Goal: Information Seeking & Learning: Learn about a topic

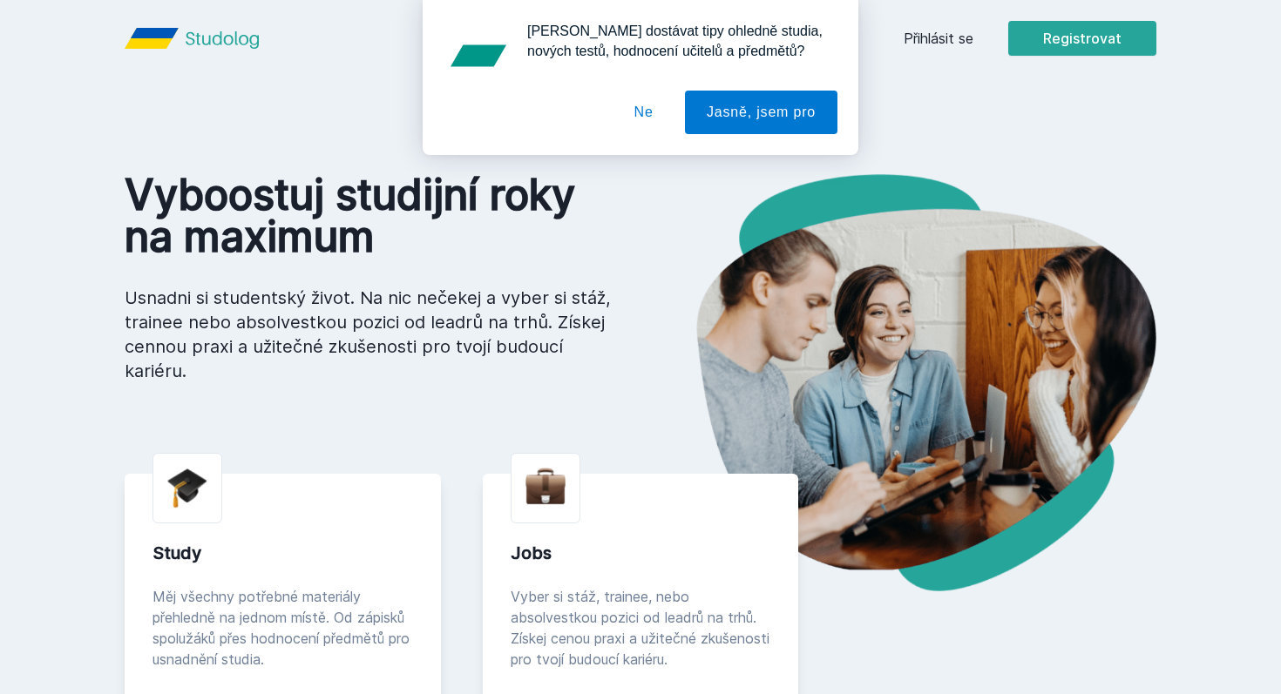
click at [649, 103] on button "Ne" at bounding box center [644, 113] width 63 height 44
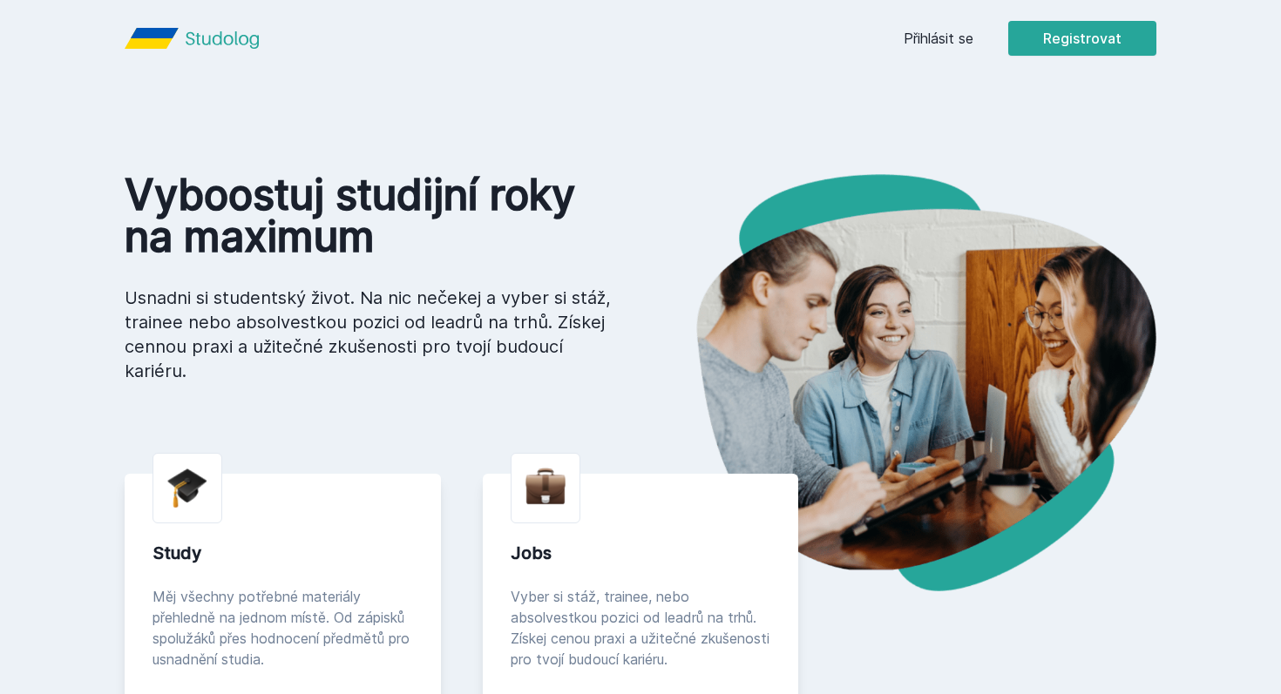
click at [929, 49] on div "Přihlásit se Registrovat" at bounding box center [1030, 38] width 253 height 35
click at [916, 43] on link "Přihlásit se" at bounding box center [939, 38] width 70 height 21
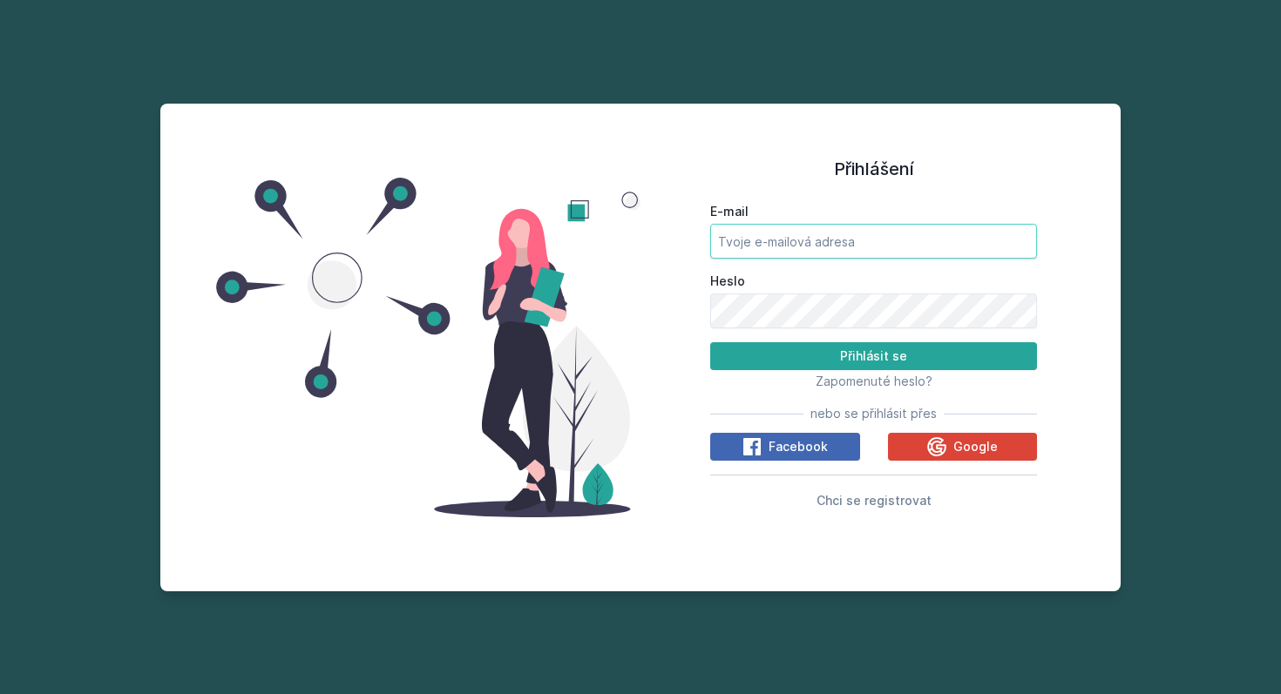
type input "[EMAIL_ADDRESS][DOMAIN_NAME]"
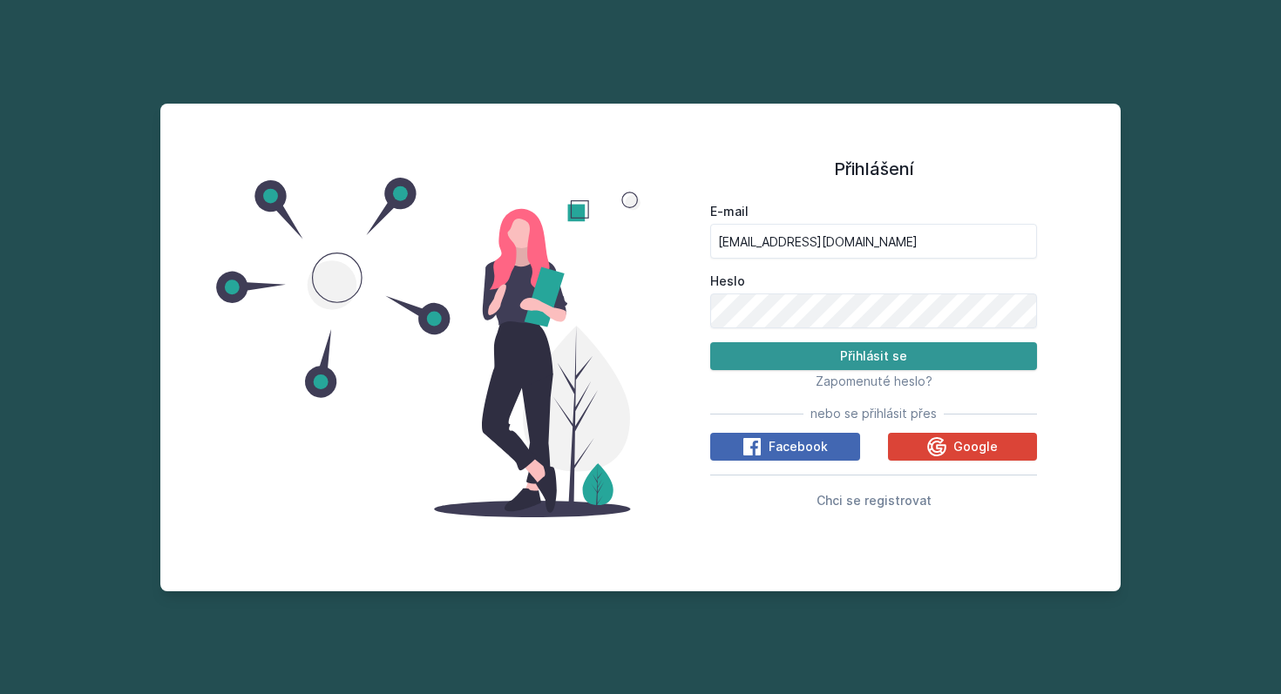
click at [866, 351] on button "Přihlásit se" at bounding box center [873, 356] width 327 height 28
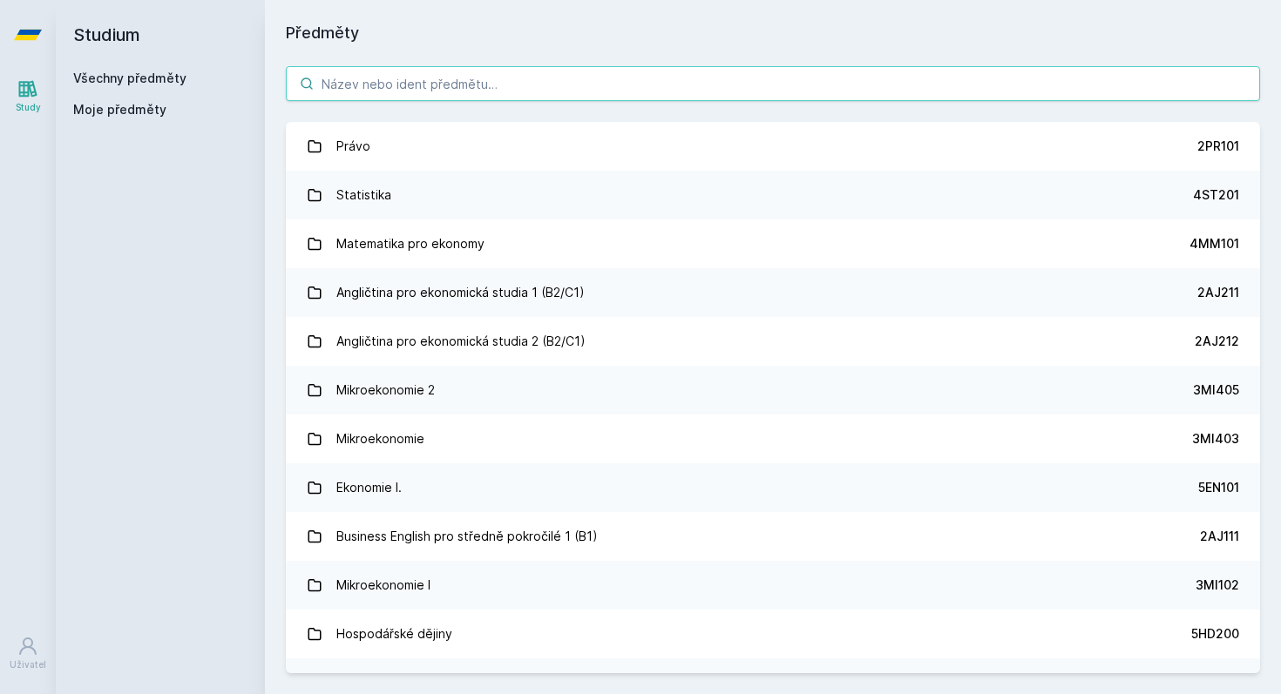
click at [592, 88] on input "search" at bounding box center [773, 83] width 974 height 35
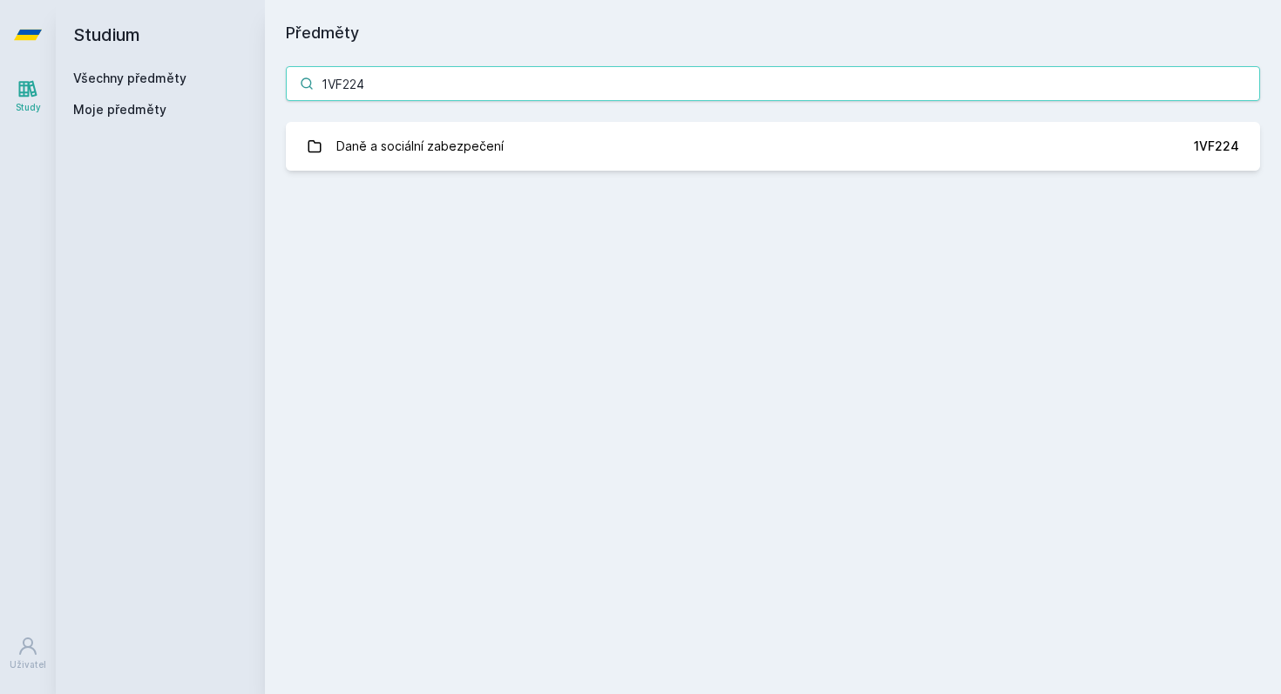
type input "1VF224"
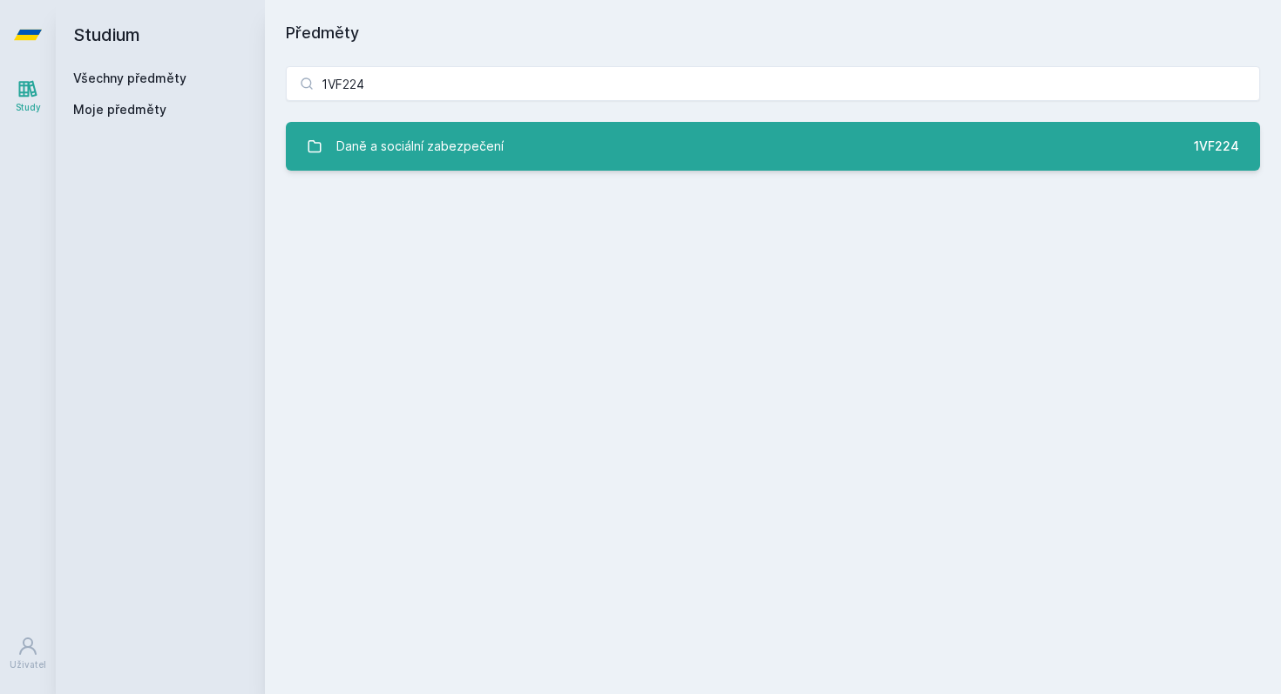
click at [497, 136] on div "Daně a sociální zabezpečení" at bounding box center [419, 146] width 167 height 35
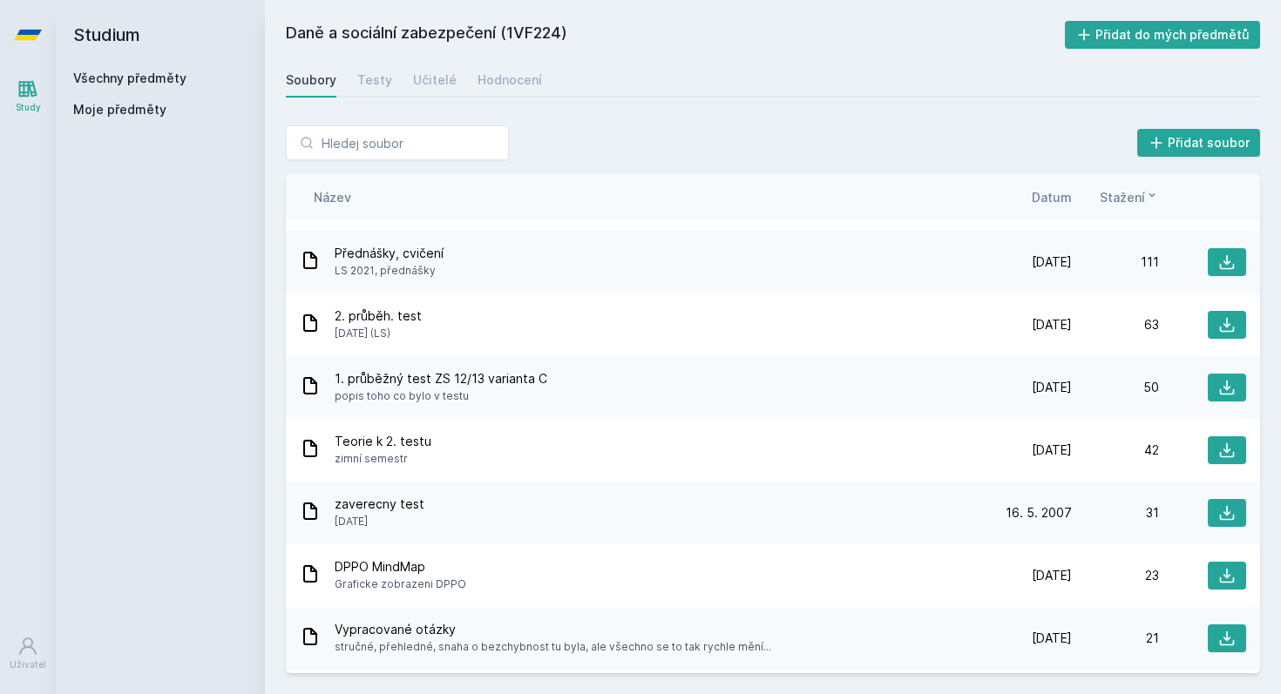
scroll to position [196, 0]
click at [682, 393] on div "1. průběžný test ZS 12/13 varianta C popis toho co bylo v testu" at bounding box center [642, 386] width 685 height 35
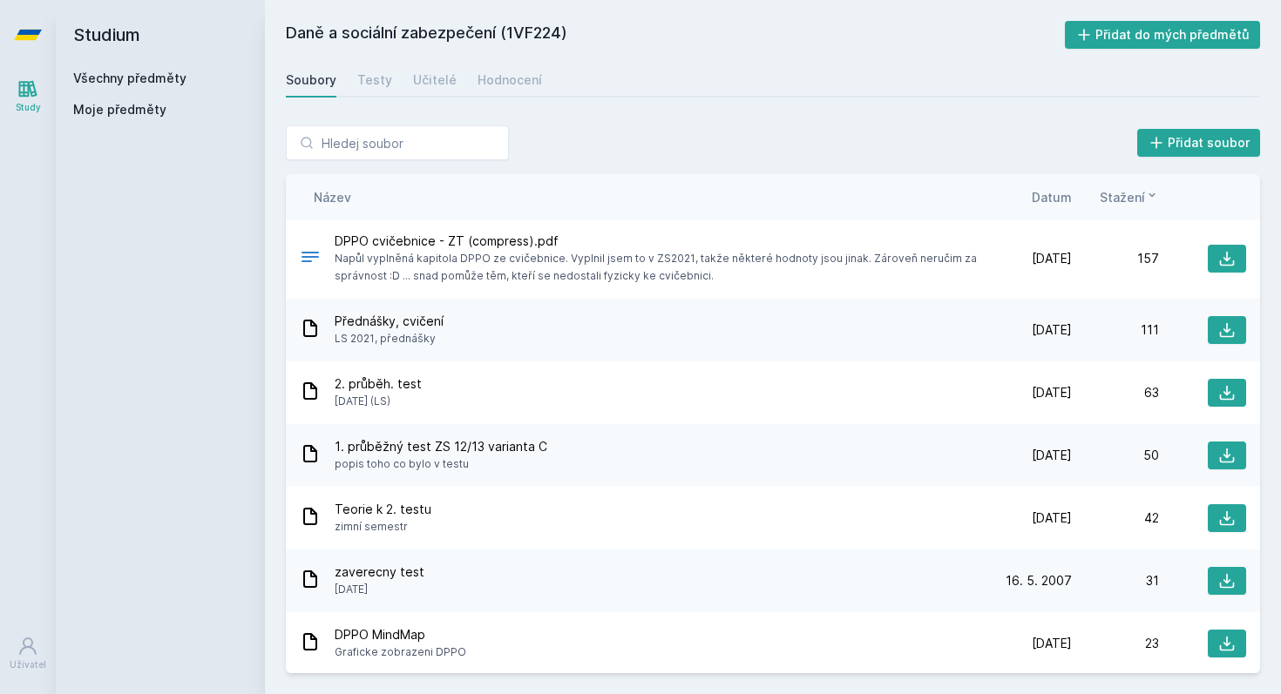
scroll to position [132, 0]
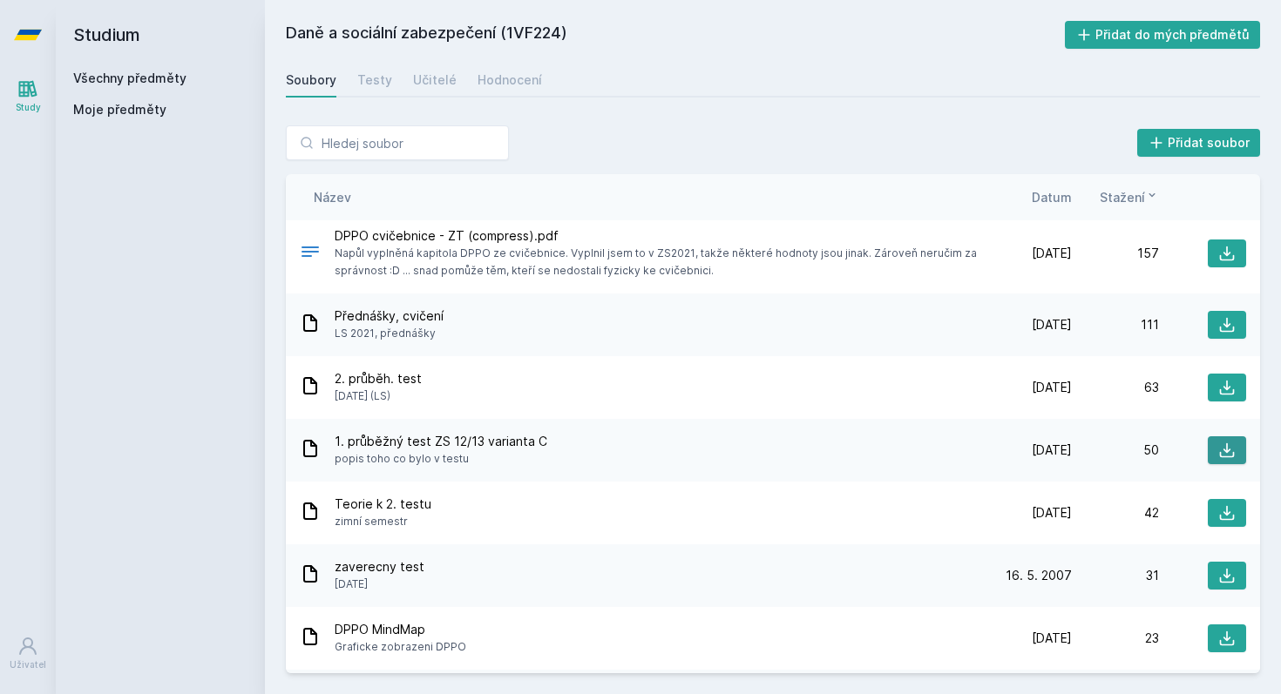
click at [1218, 453] on icon at bounding box center [1226, 450] width 17 height 17
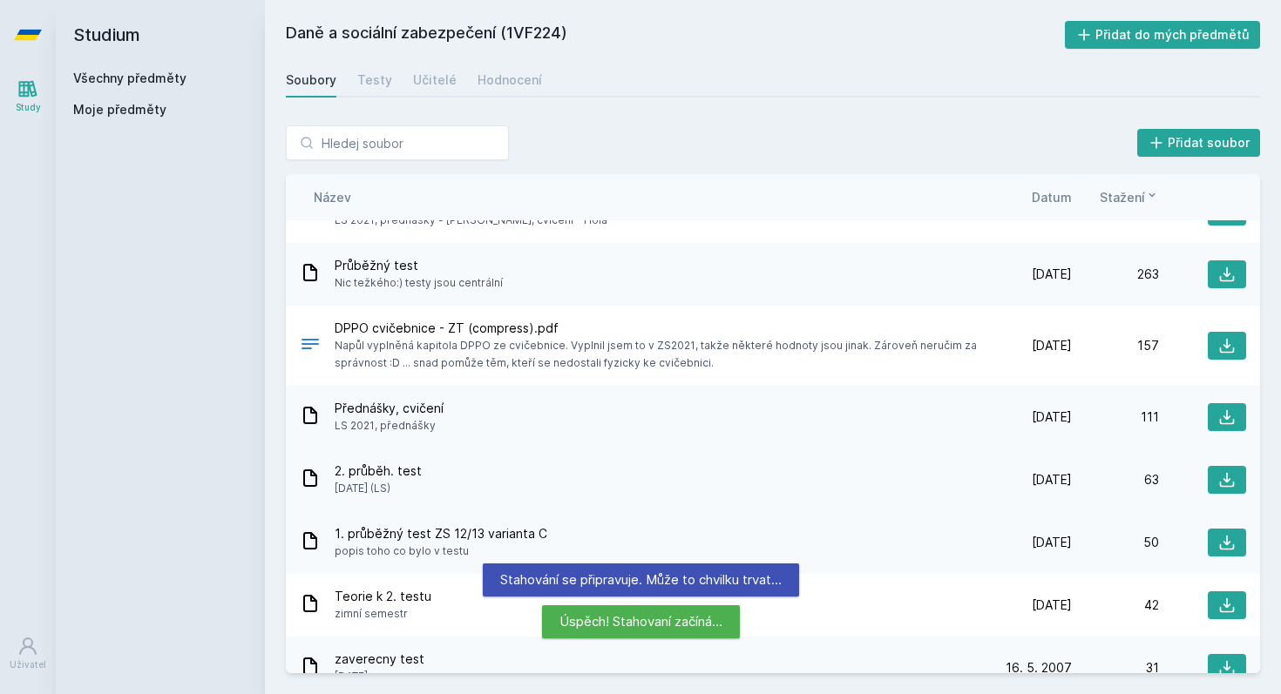
scroll to position [0, 0]
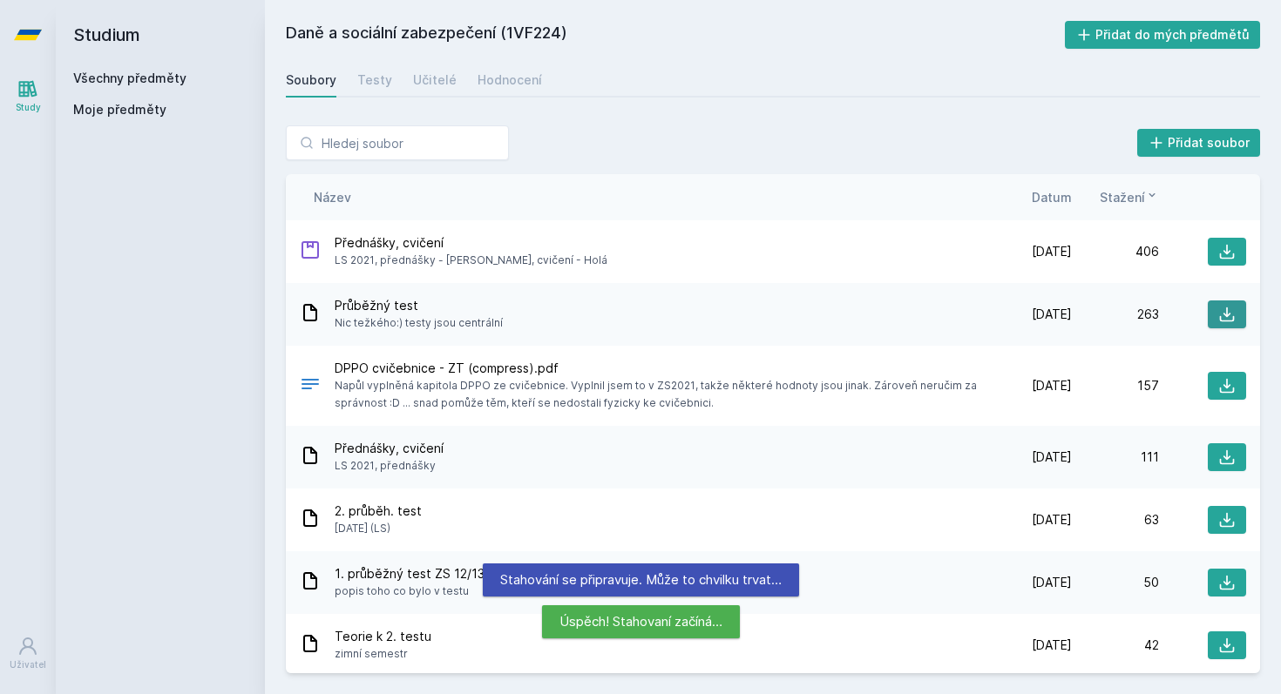
click at [1214, 313] on button at bounding box center [1227, 315] width 38 height 28
